Goal: Information Seeking & Learning: Learn about a topic

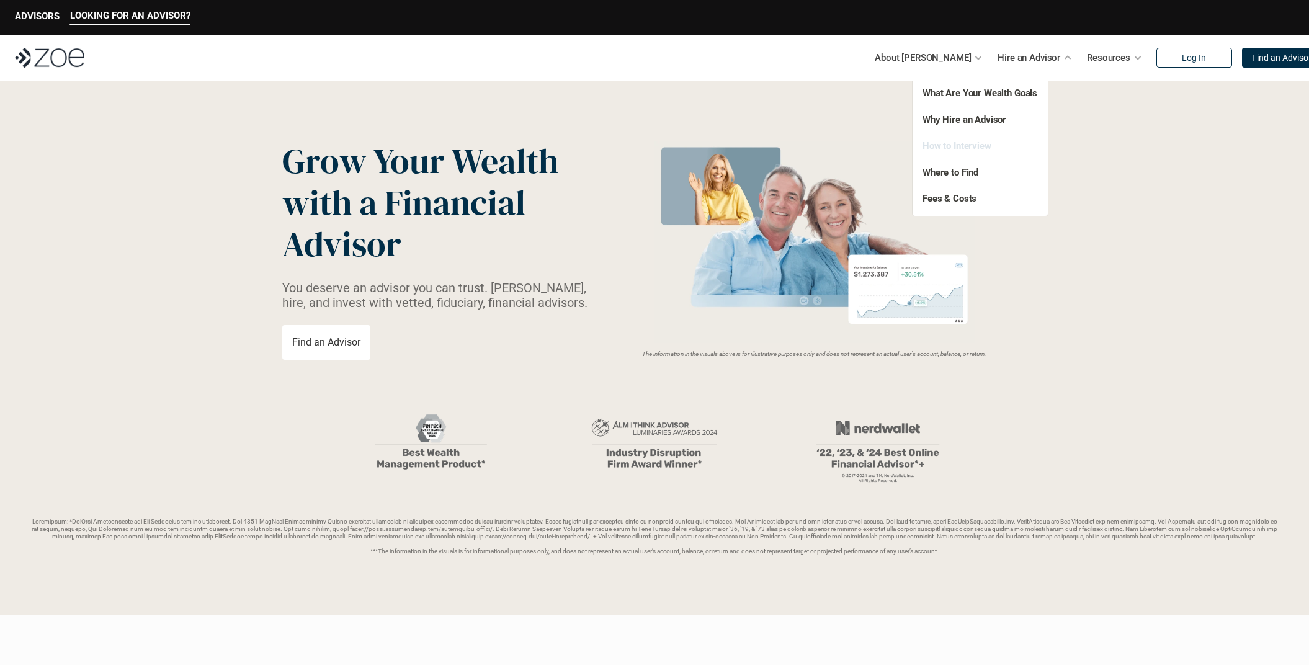
click at [976, 148] on link "How to Interview" at bounding box center [956, 145] width 69 height 11
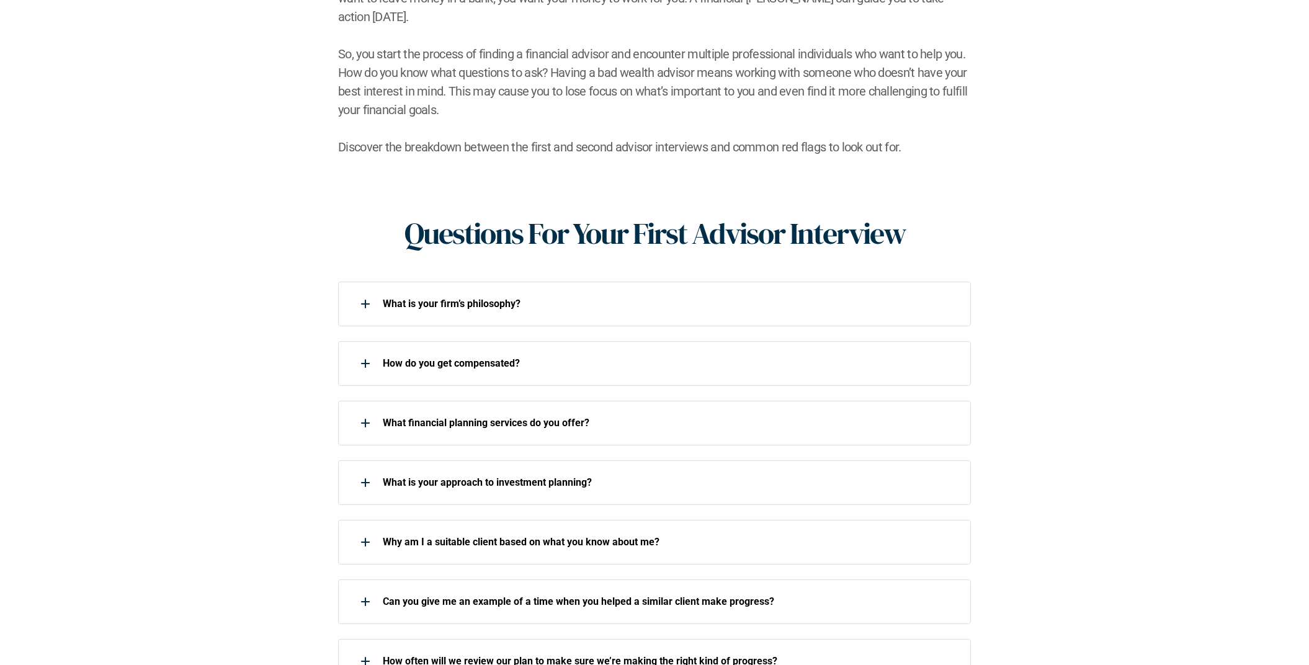
scroll to position [347, 0]
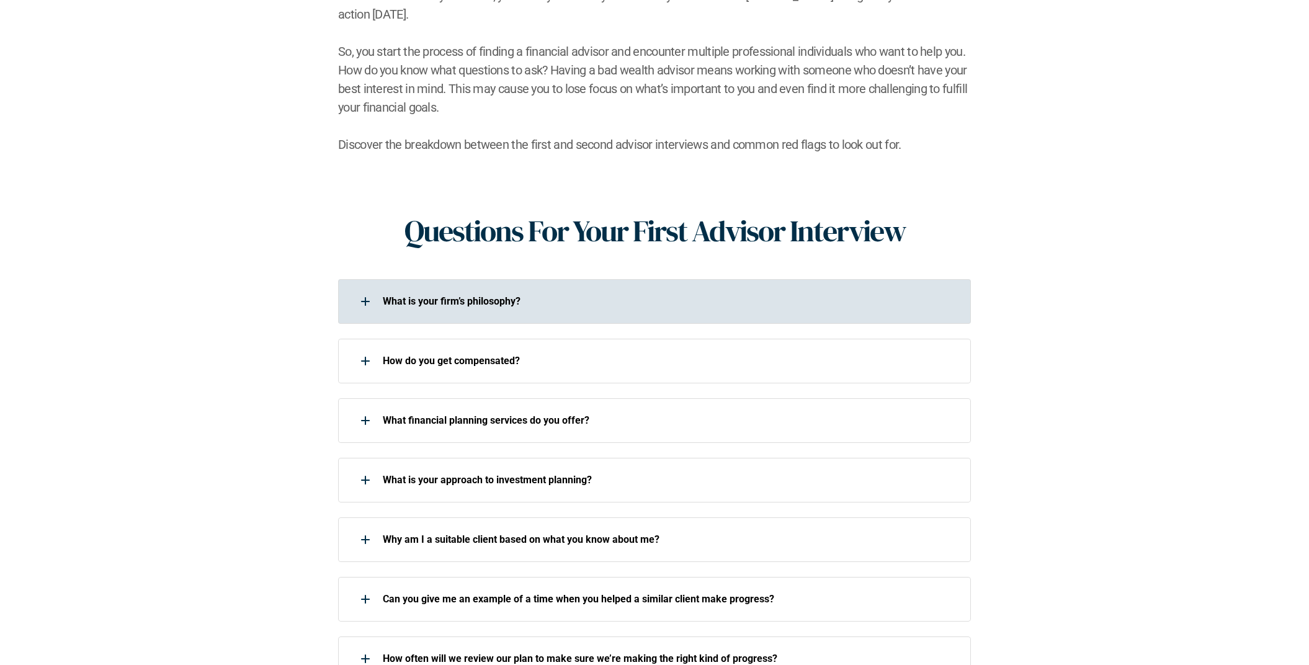
click at [552, 295] on p "What is your firm’s philosophy?" at bounding box center [669, 301] width 572 height 12
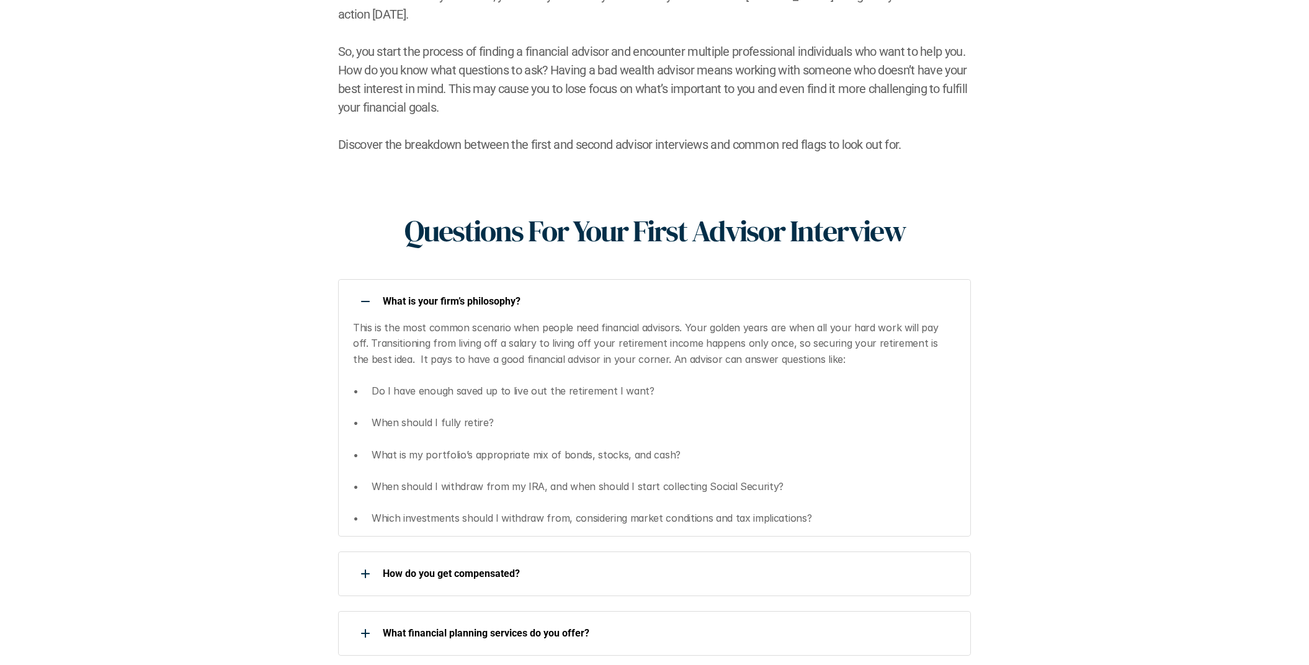
click at [554, 295] on p "What is your firm’s philosophy?" at bounding box center [669, 301] width 572 height 12
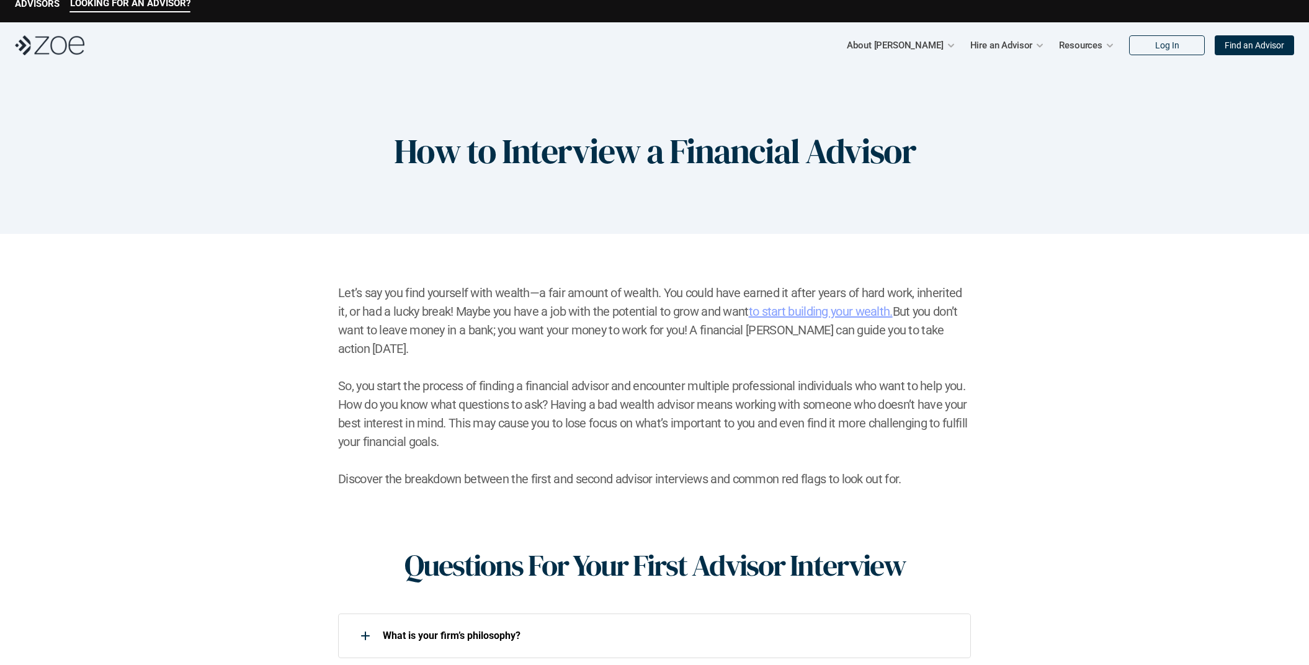
scroll to position [0, 0]
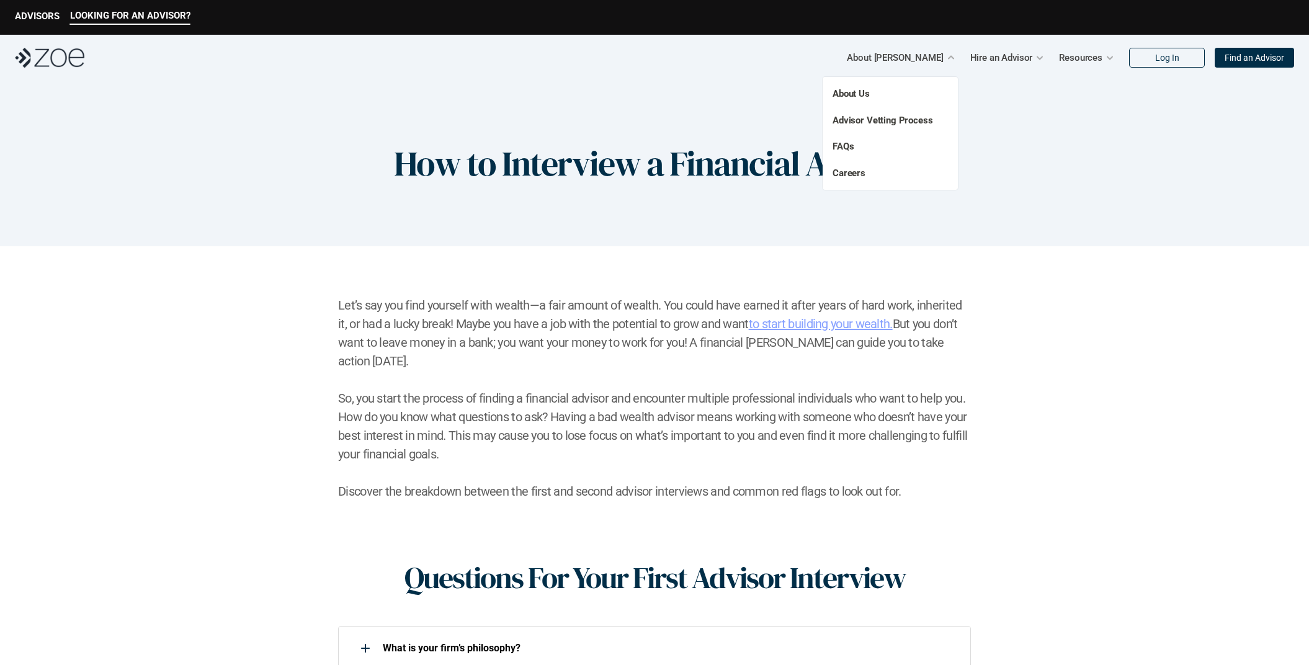
click at [876, 92] on p "About Us" at bounding box center [877, 94] width 90 height 14
click at [859, 92] on link "About Us" at bounding box center [850, 93] width 37 height 11
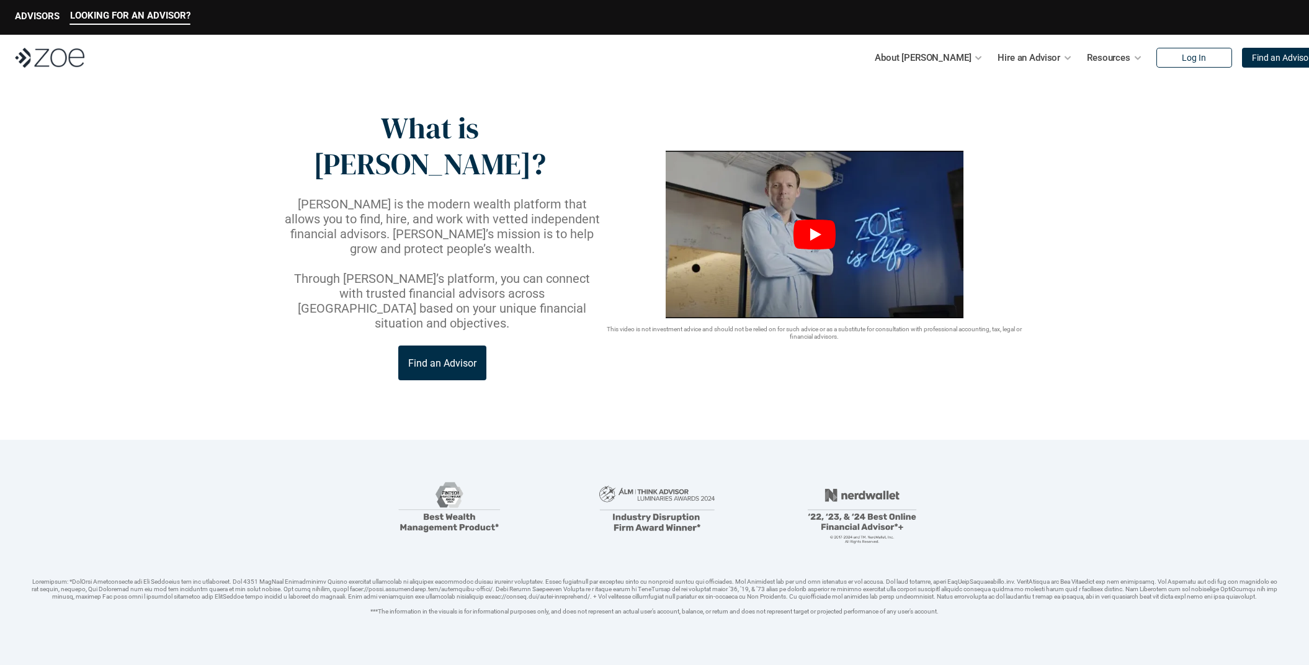
click at [812, 220] on icon "Play" at bounding box center [814, 235] width 42 height 30
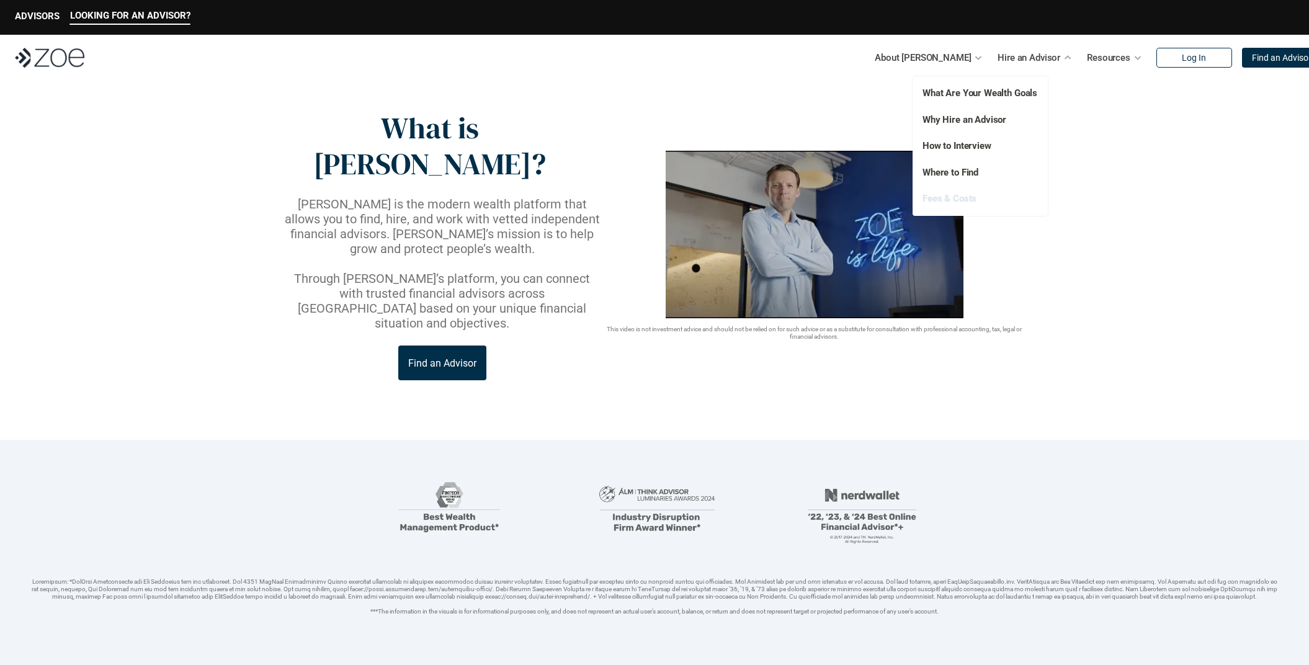
click at [961, 200] on link "Fees & Costs" at bounding box center [949, 198] width 54 height 11
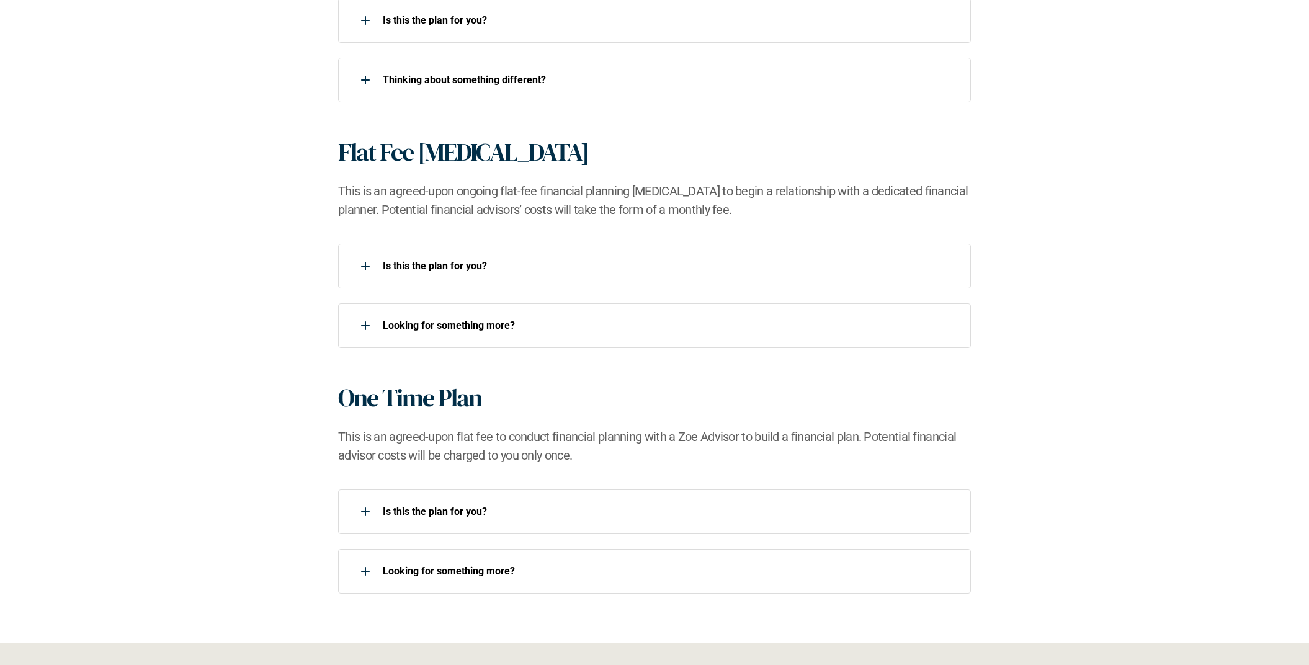
scroll to position [1052, 0]
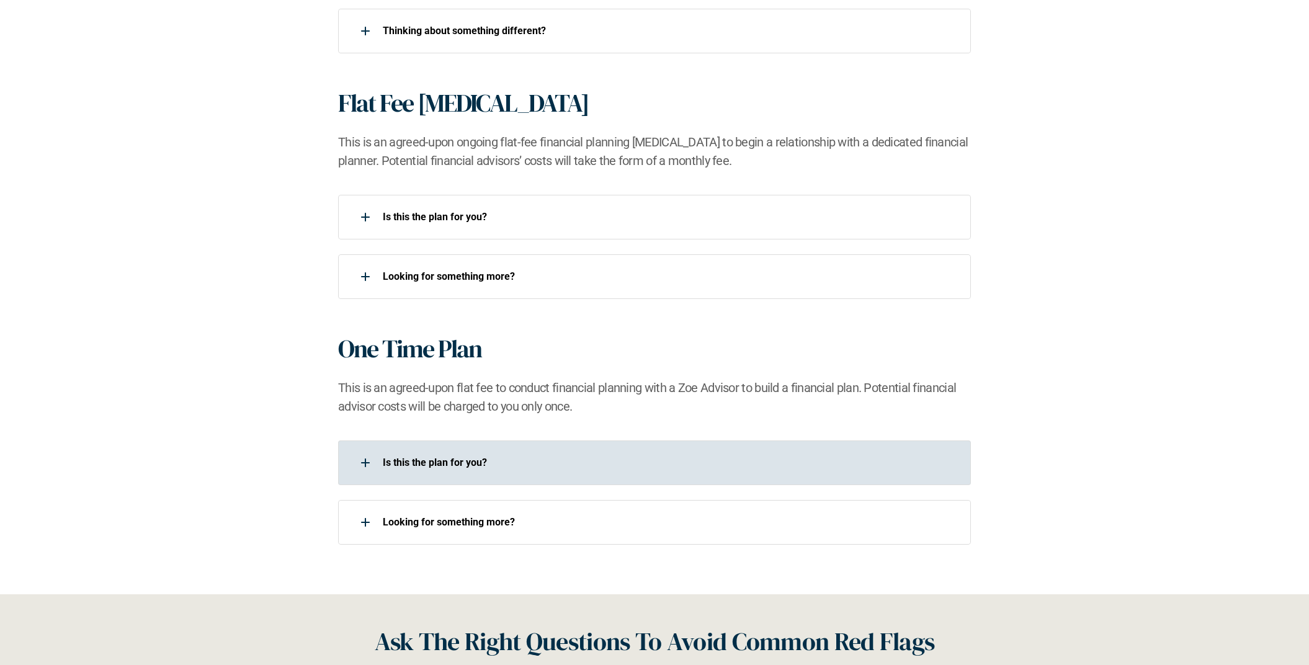
click at [424, 461] on p "Is this the plan for you?​" at bounding box center [669, 462] width 572 height 12
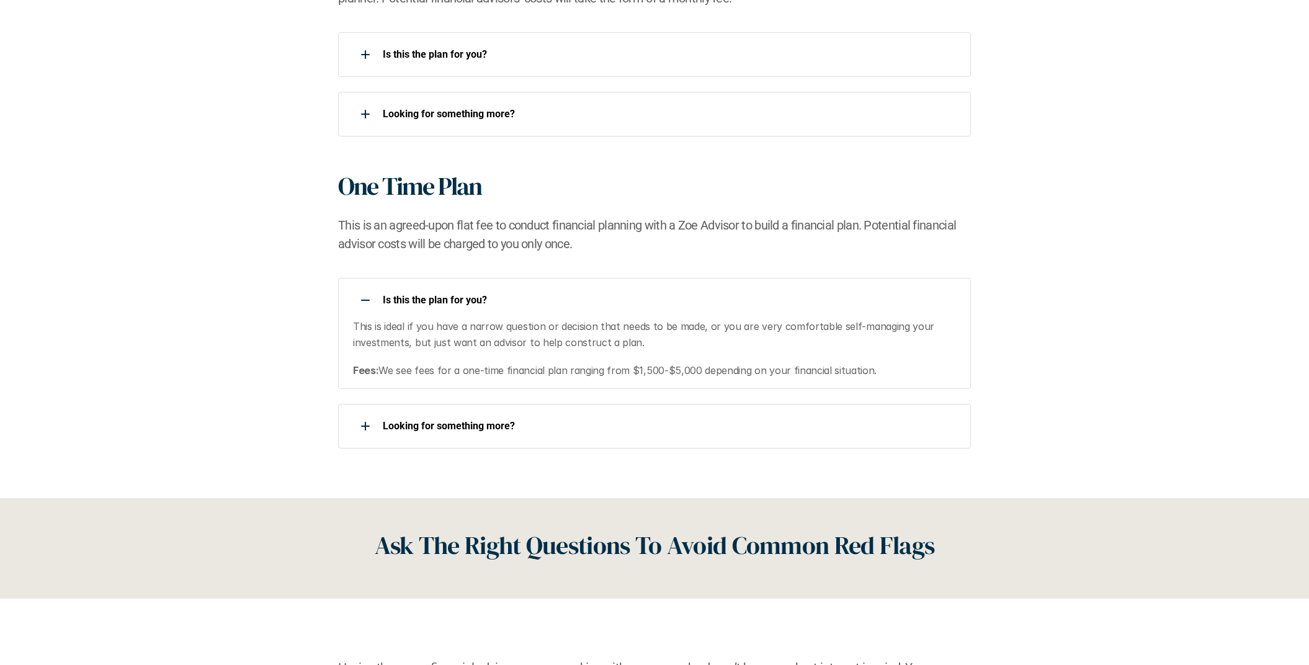
scroll to position [1216, 0]
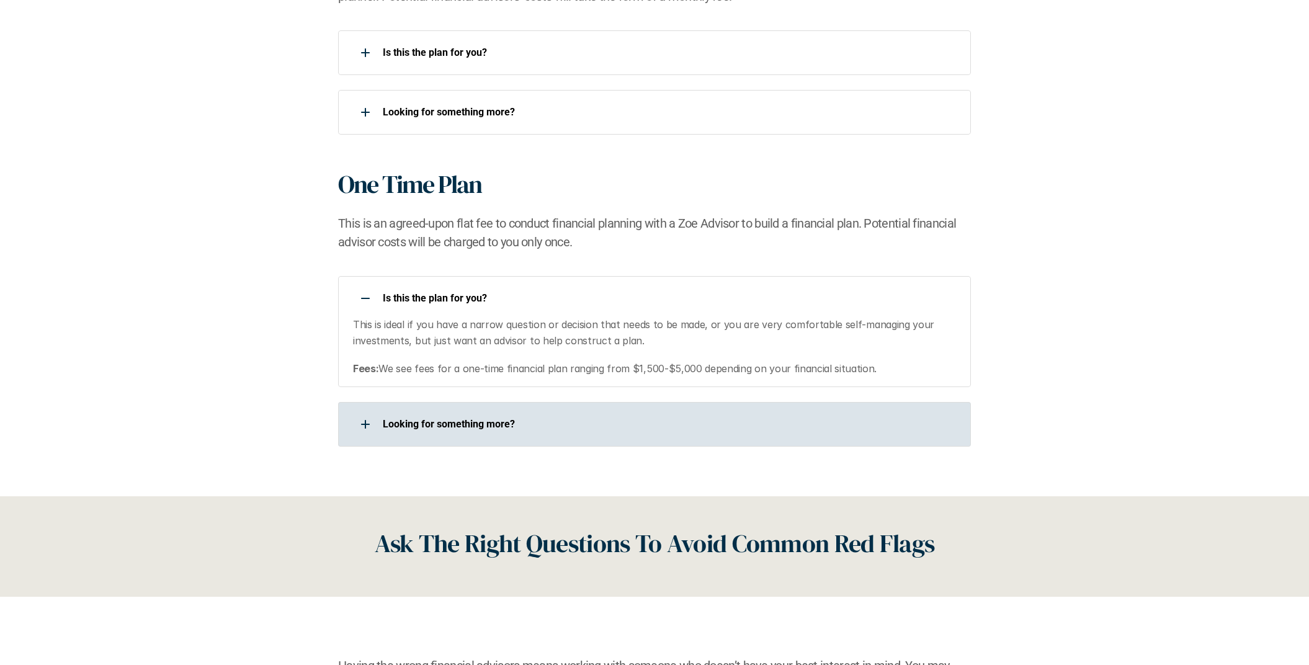
click at [497, 425] on p "Looking for something more?​" at bounding box center [669, 424] width 572 height 12
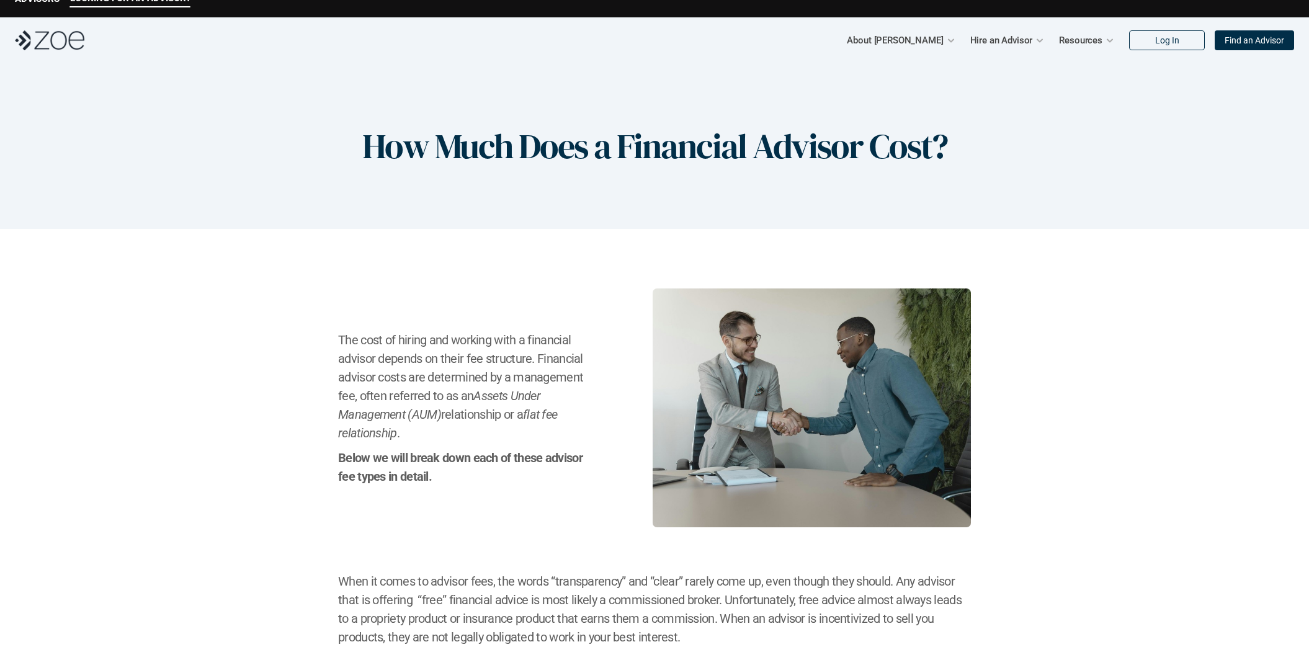
scroll to position [0, 0]
